Goal: Task Accomplishment & Management: Manage account settings

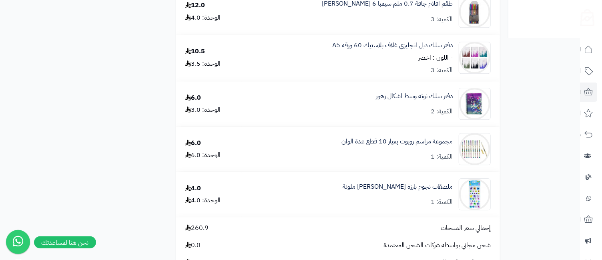
scroll to position [1244, 0]
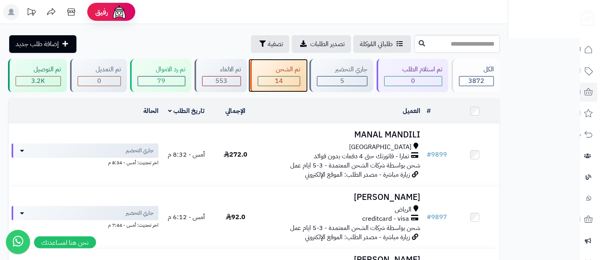
click at [274, 75] on div "تم الشحن 14" at bounding box center [278, 75] width 56 height 33
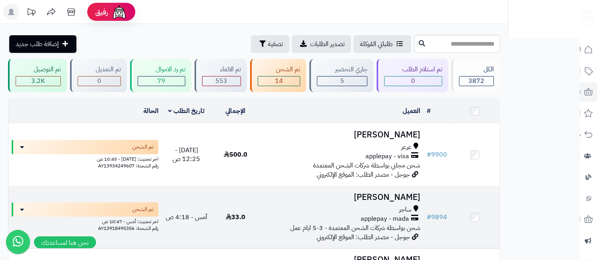
scroll to position [178, 0]
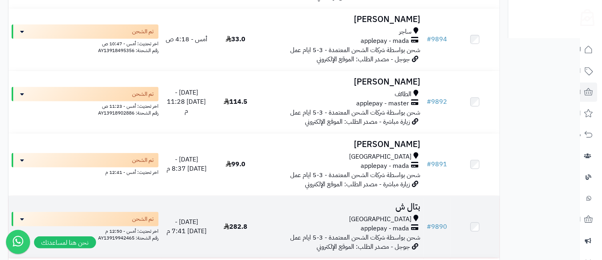
click at [404, 216] on span "[GEOGRAPHIC_DATA]" at bounding box center [380, 218] width 62 height 9
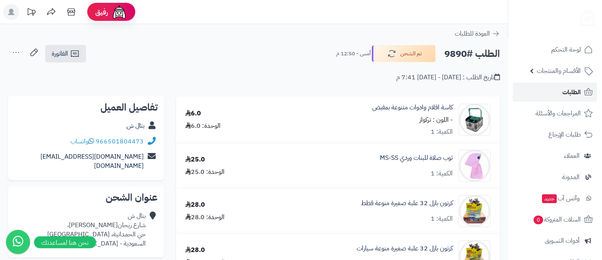
click at [561, 88] on link "الطلبات" at bounding box center [554, 91] width 84 height 19
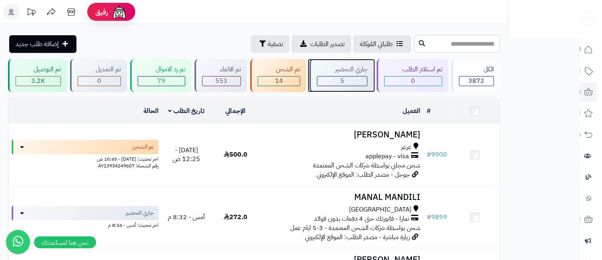
click at [335, 79] on div "5" at bounding box center [342, 80] width 50 height 9
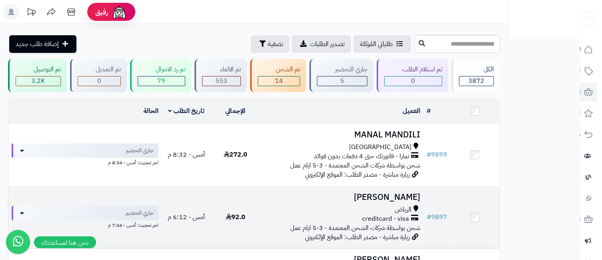
scroll to position [178, 0]
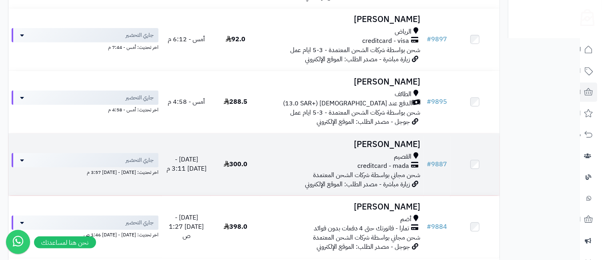
click at [392, 142] on h3 "فاطمة عبدالله" at bounding box center [341, 144] width 157 height 9
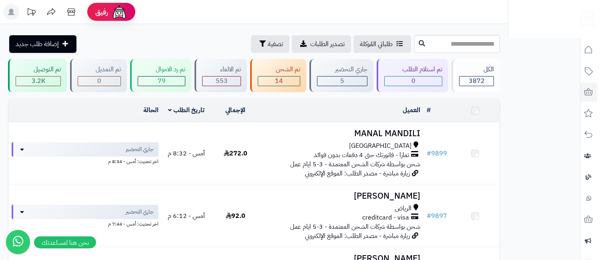
scroll to position [178, 0]
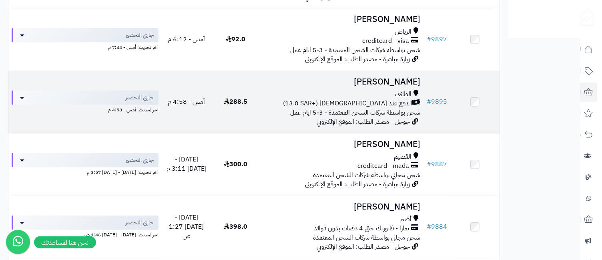
click at [373, 87] on td "احمد الزهراني الطائف الدفع عند الاستلام (+13.0 SAR) شحن بواسطة شركات الشحن المع…" at bounding box center [342, 102] width 164 height 62
click at [396, 85] on h3 "احمد الزهراني" at bounding box center [341, 81] width 157 height 9
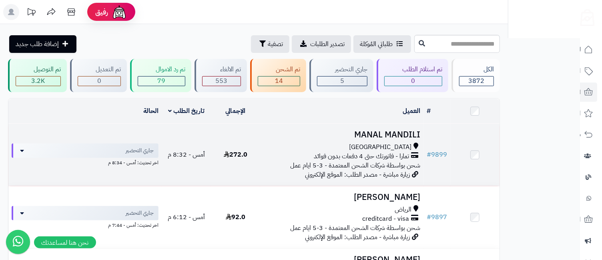
click at [413, 144] on div "[GEOGRAPHIC_DATA]" at bounding box center [341, 146] width 157 height 9
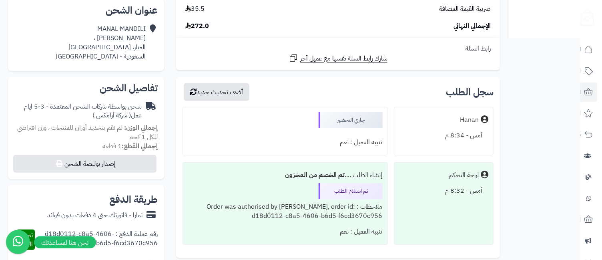
scroll to position [355, 0]
